Goal: Task Accomplishment & Management: Complete application form

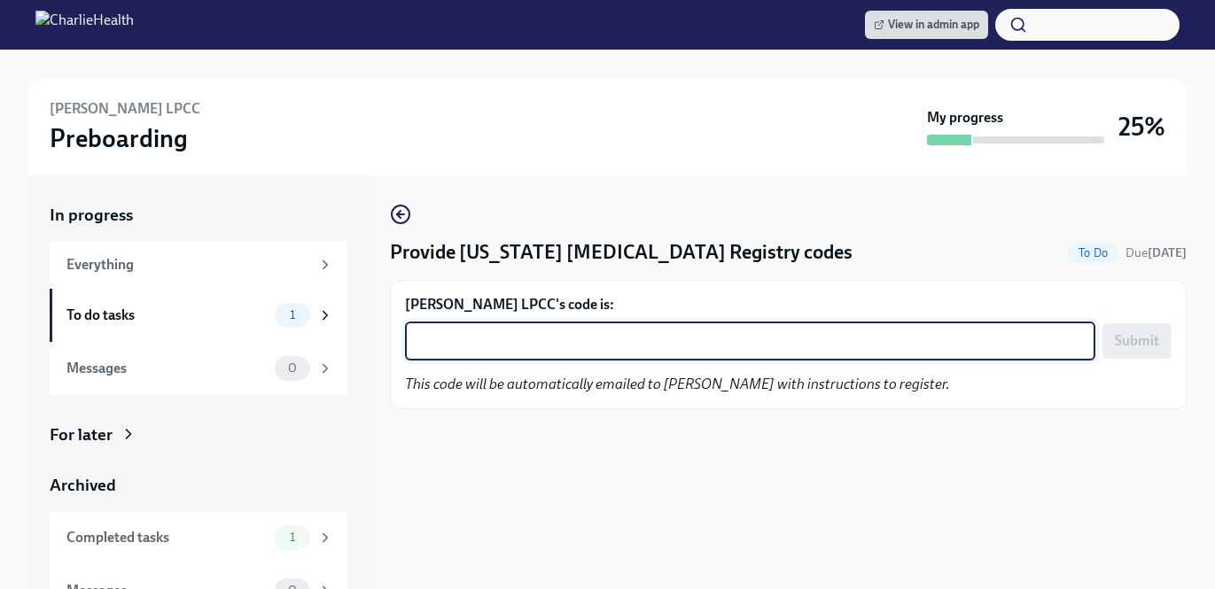
click at [674, 347] on textarea "[PERSON_NAME] LPCC's code is:" at bounding box center [750, 341] width 669 height 21
paste textarea "TTAPO3NK3CJX"
type textarea "TTAPO3NK3CJX"
click at [1135, 339] on span "Submit" at bounding box center [1137, 341] width 44 height 18
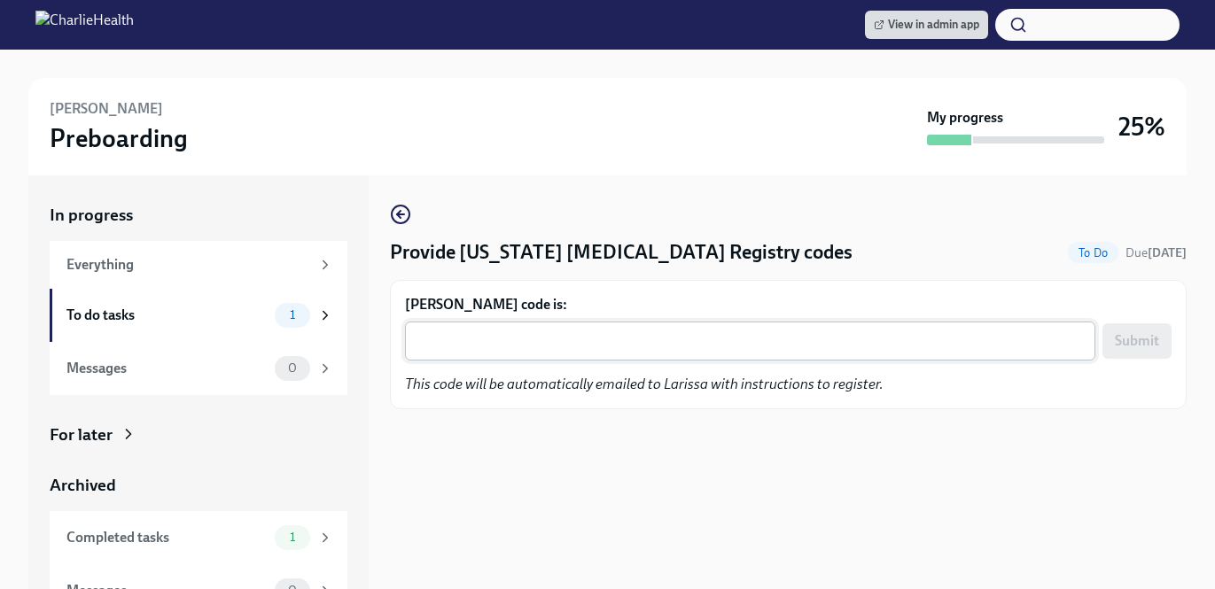
click at [566, 332] on textarea "Larissa Sutphen's code is:" at bounding box center [750, 341] width 669 height 21
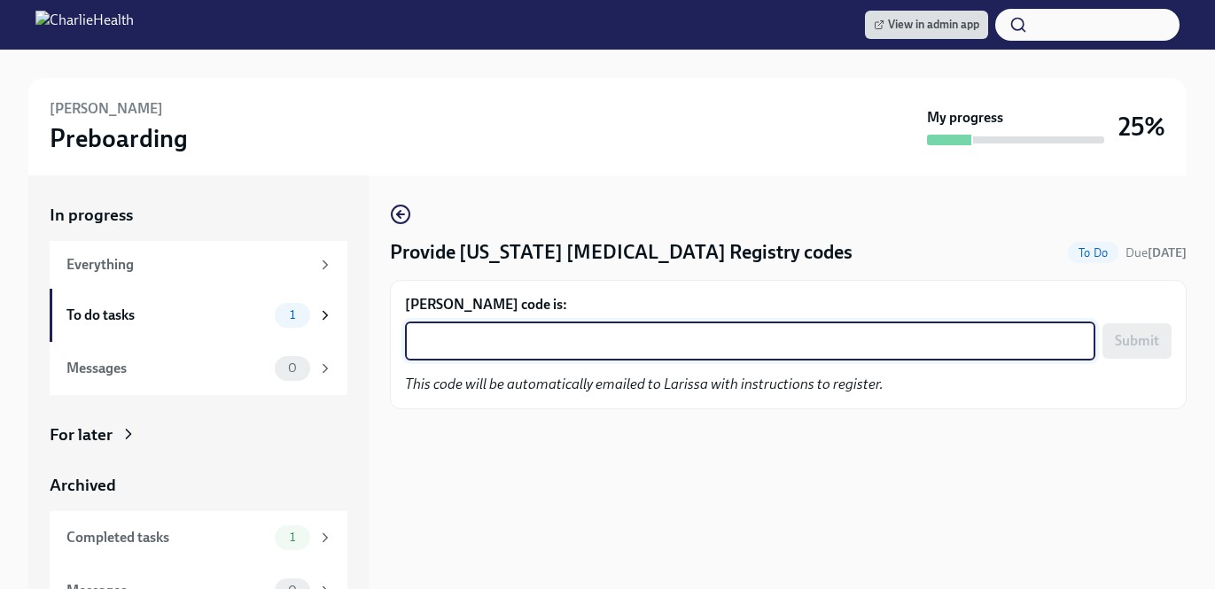
paste textarea "91KC8AKV8K0Q"
type textarea "91KC8AKV8K0Q"
click at [1144, 333] on span "Submit" at bounding box center [1137, 341] width 44 height 18
